Goal: Navigation & Orientation: Go to known website

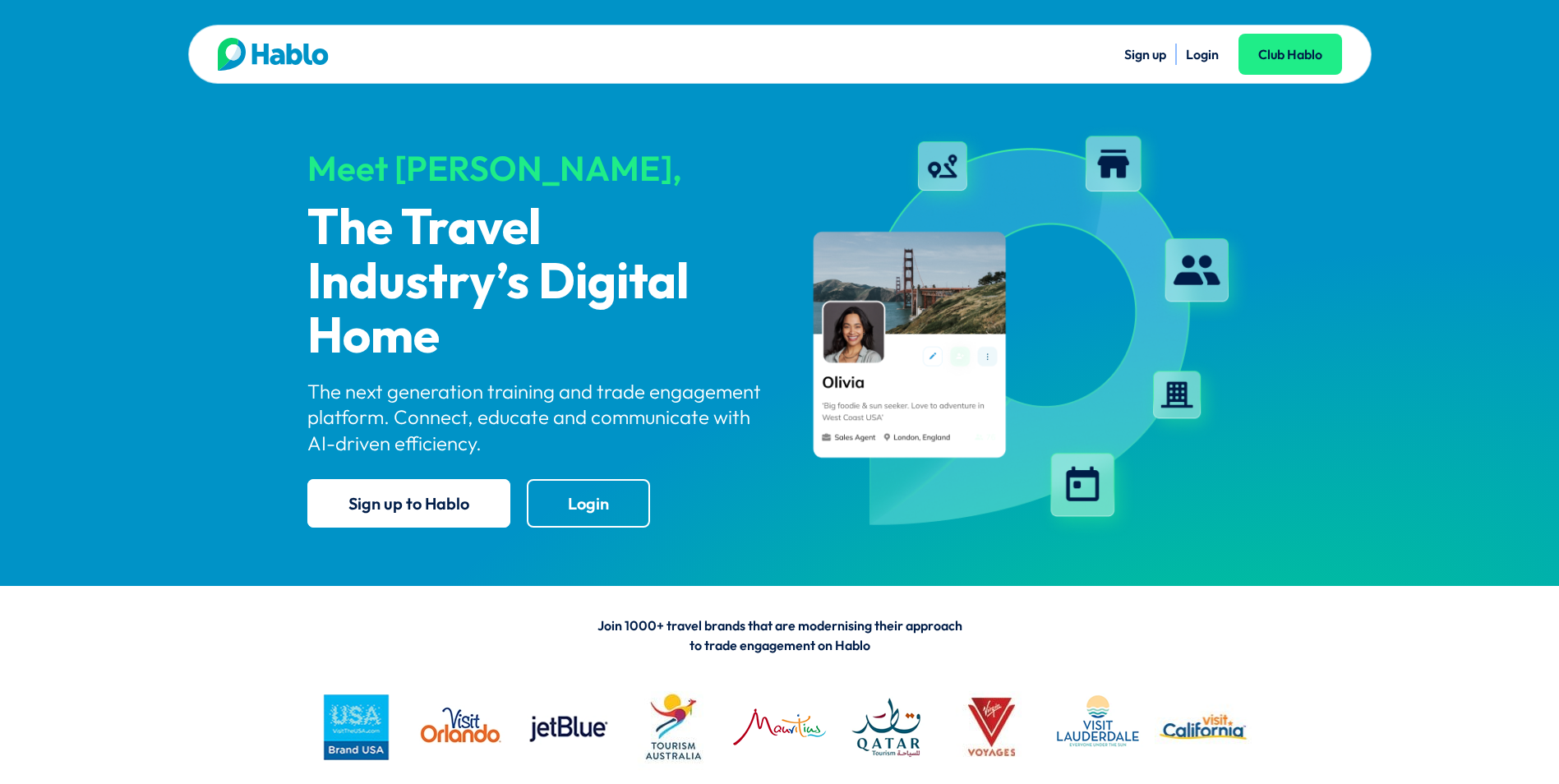
click at [1206, 59] on link "Login" at bounding box center [1202, 54] width 33 height 17
click at [1210, 57] on link "Login" at bounding box center [1202, 54] width 33 height 17
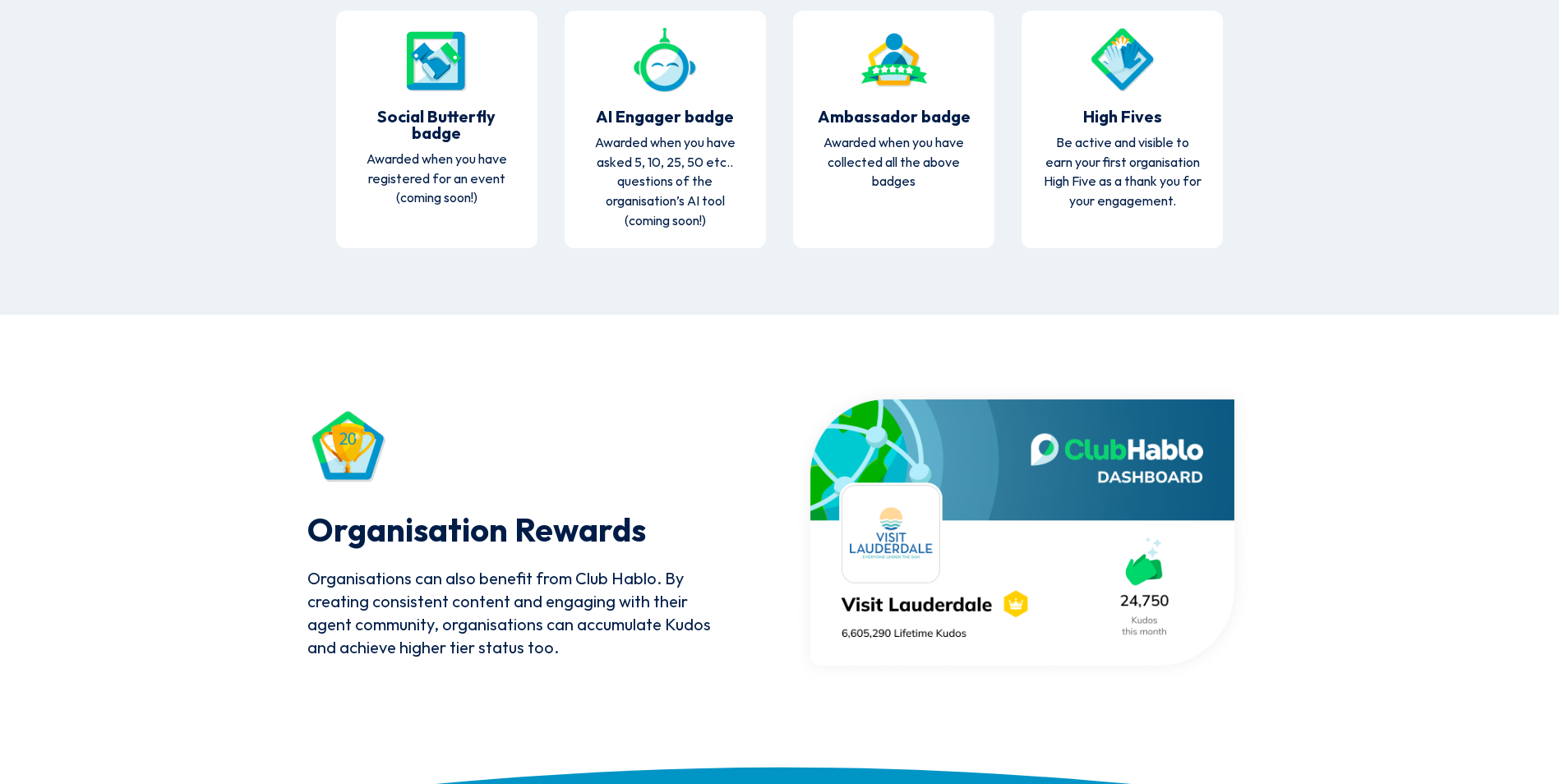
scroll to position [4237, 0]
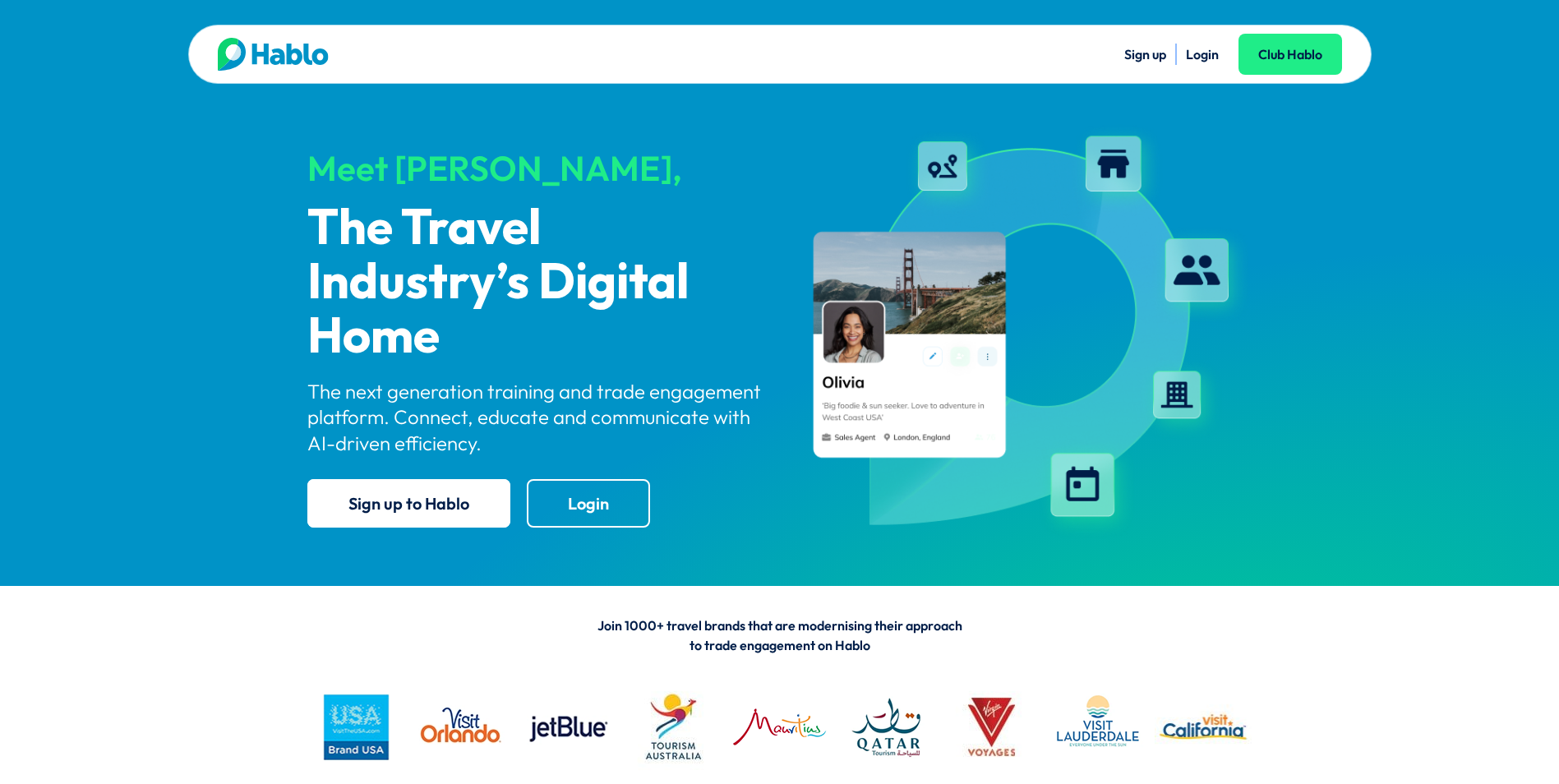
click at [1201, 52] on link "Login" at bounding box center [1202, 54] width 33 height 17
